Goal: Task Accomplishment & Management: Complete application form

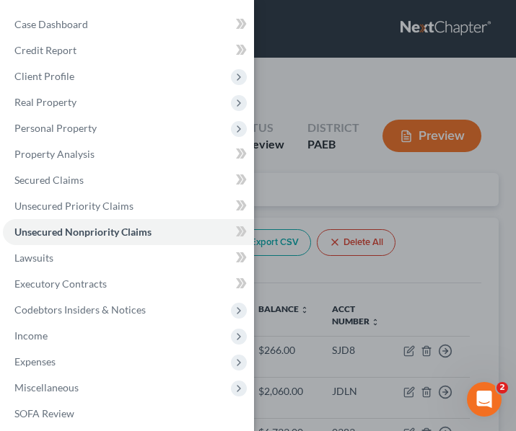
click at [498, 107] on div "Case Dashboard Payments Invoices Payments Payments Credit Report Client Profile" at bounding box center [258, 215] width 516 height 431
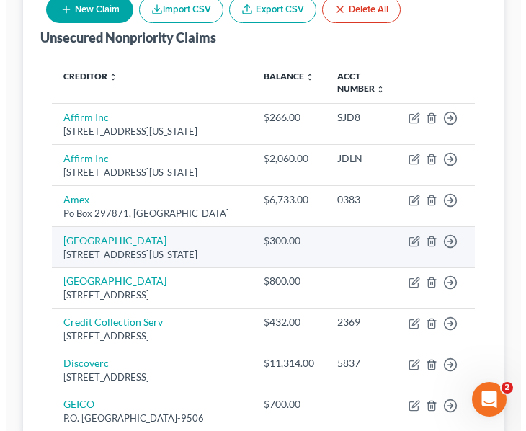
scroll to position [288, 0]
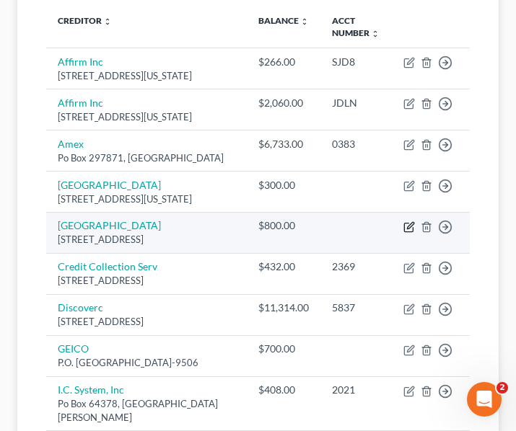
click at [409, 233] on icon "button" at bounding box center [409, 227] width 12 height 12
select select "39"
select select "9"
select select "0"
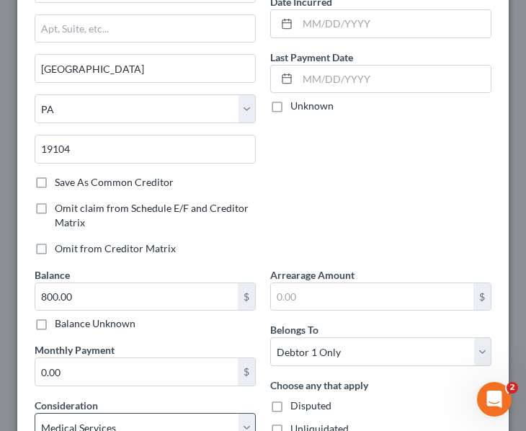
scroll to position [328, 0]
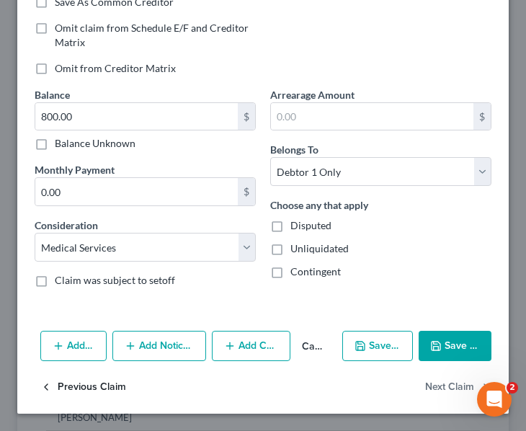
click at [84, 389] on button "Previous Claim" at bounding box center [83, 388] width 86 height 30
select select "39"
select select "9"
select select "0"
click at [88, 387] on button "Previous Claim" at bounding box center [83, 388] width 86 height 30
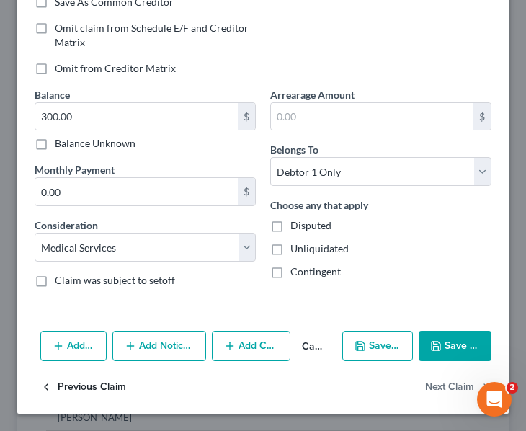
select select "9"
select select "2"
select select "0"
click at [80, 387] on button "Previous Claim" at bounding box center [83, 388] width 86 height 30
select select "4"
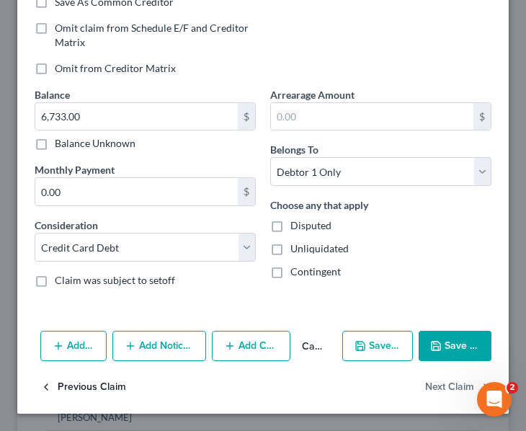
select select "0"
click at [72, 389] on button "Previous Claim" at bounding box center [83, 388] width 86 height 30
select select "4"
select select "0"
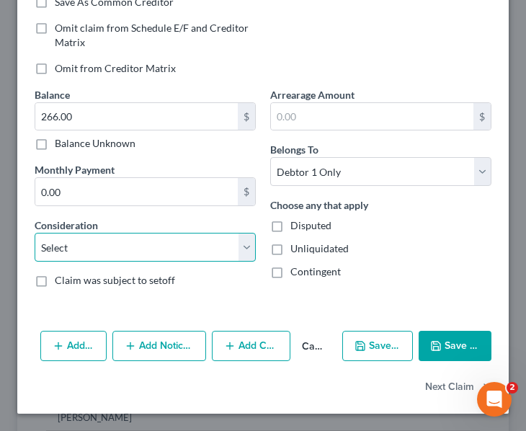
click at [110, 247] on select "Select Cable / Satellite Services Collection Agency Credit Card Debt Debt Couns…" at bounding box center [145, 247] width 221 height 29
click at [506, 37] on div "Edit Unsecured Nonpriority Claim × Creditor * Affirm Inc [STREET_ADDRESS][US_ST…" at bounding box center [263, 215] width 526 height 431
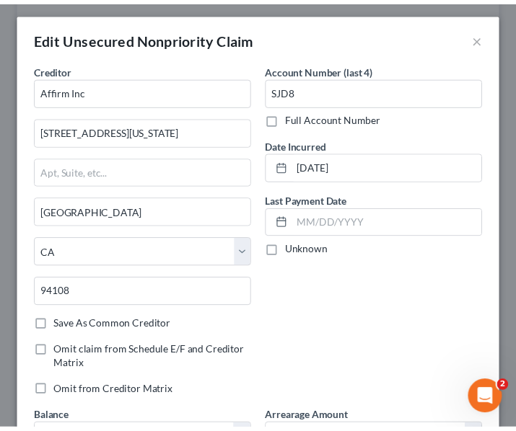
scroll to position [0, 0]
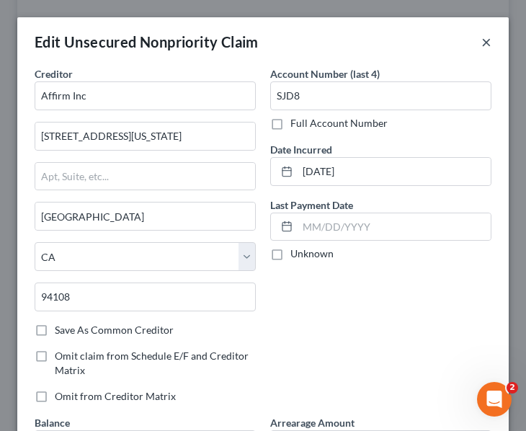
click at [482, 39] on button "×" at bounding box center [487, 41] width 10 height 17
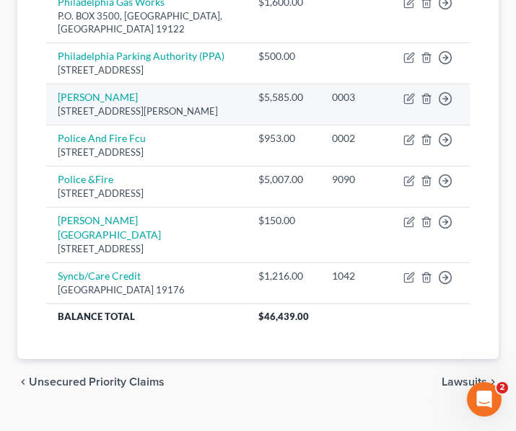
scroll to position [941, 0]
